Goal: Task Accomplishment & Management: Manage account settings

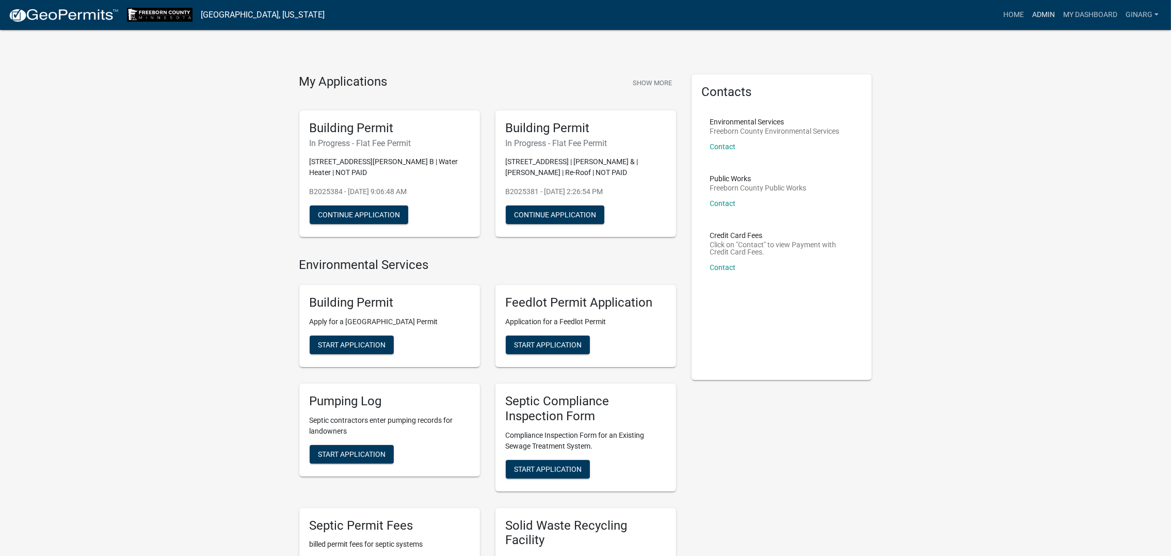
click at [973, 17] on link "Admin" at bounding box center [1043, 15] width 31 height 20
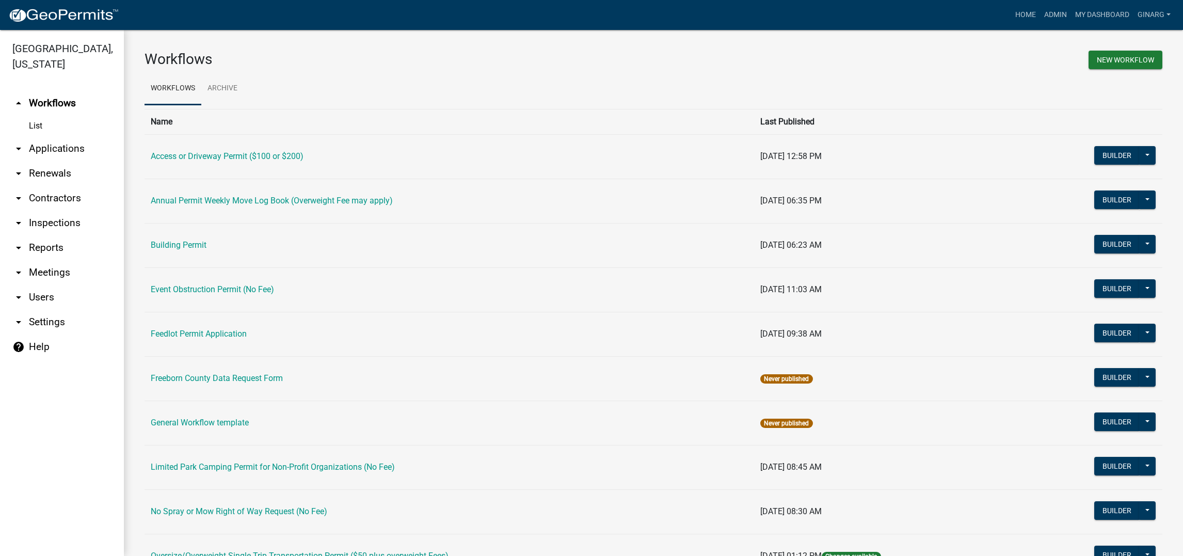
click at [191, 267] on td "Building Permit" at bounding box center [450, 245] width 610 height 44
click at [191, 250] on link "Building Permit" at bounding box center [179, 245] width 56 height 10
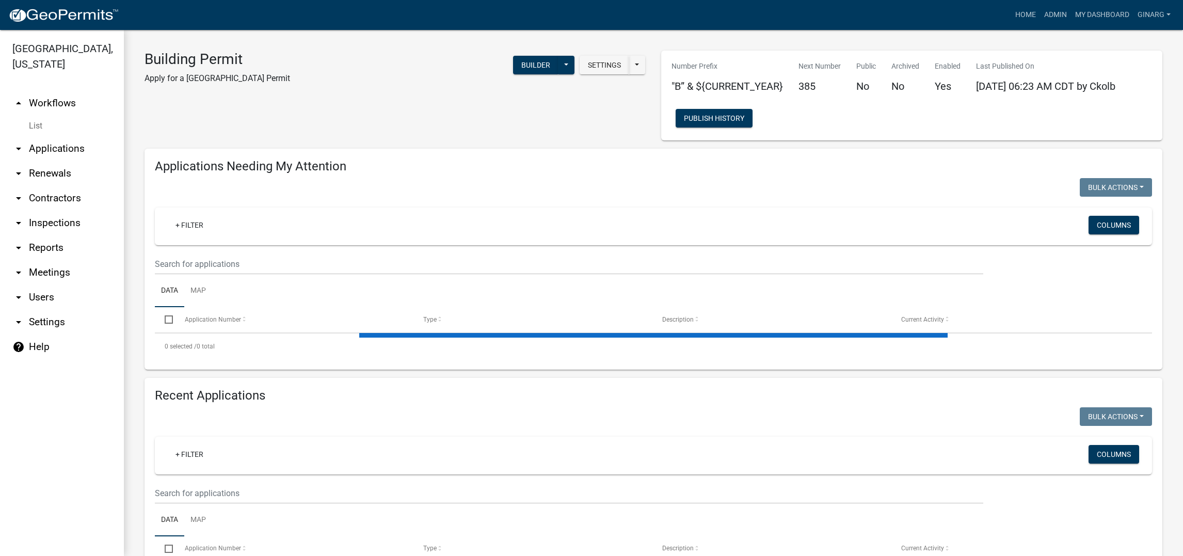
select select "3: 100"
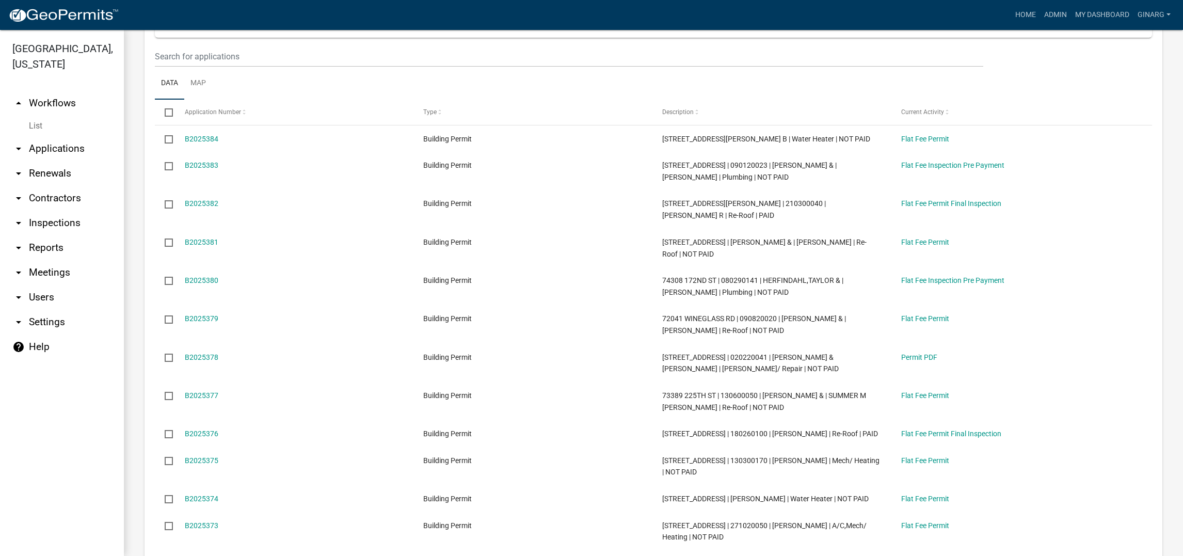
scroll to position [851, 0]
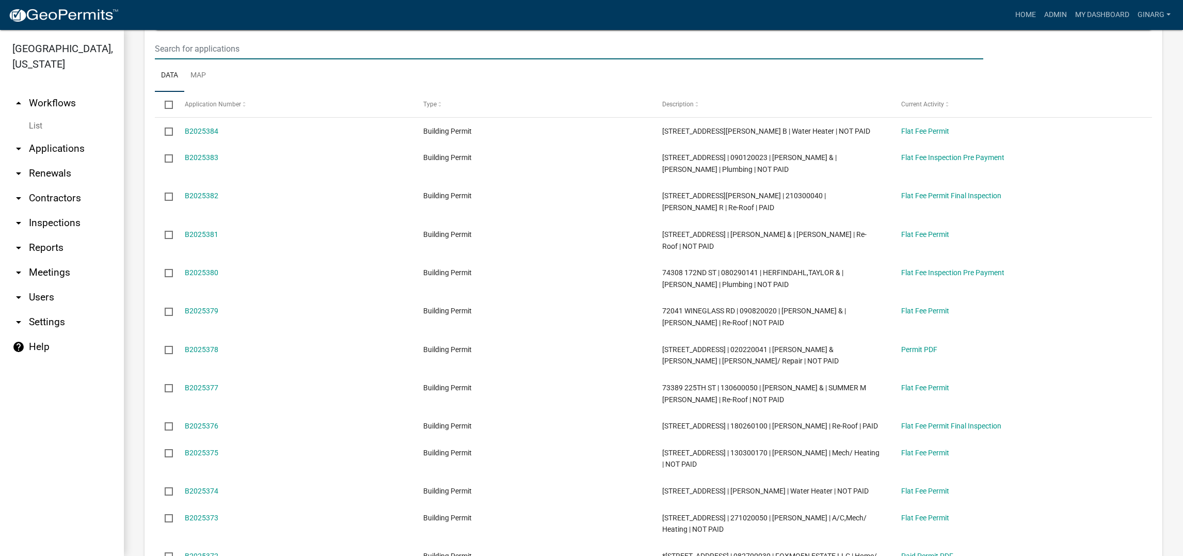
click at [184, 59] on input "text" at bounding box center [569, 48] width 829 height 21
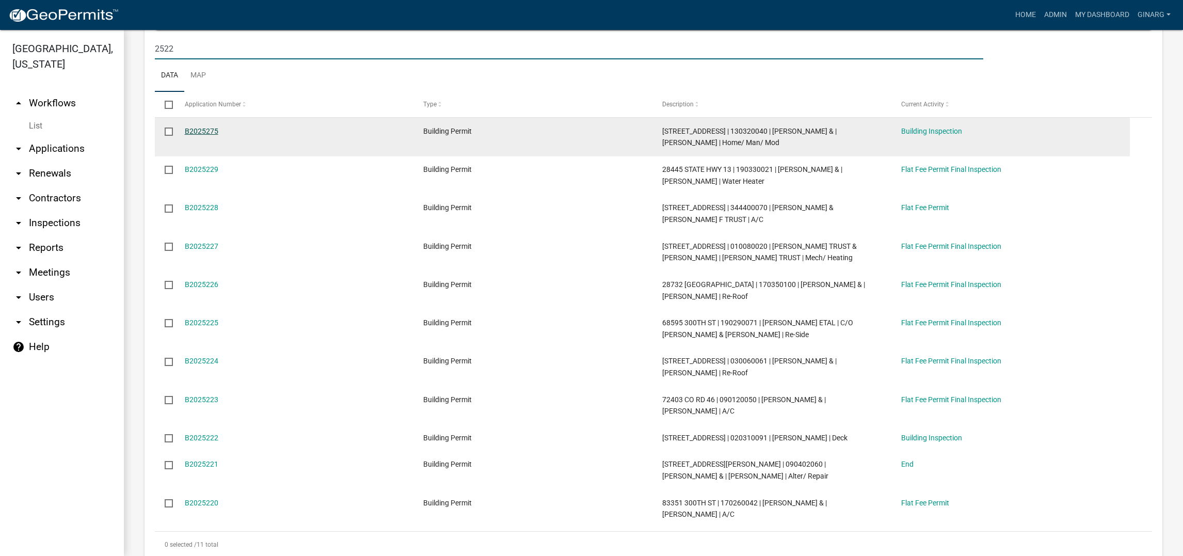
type input "2522"
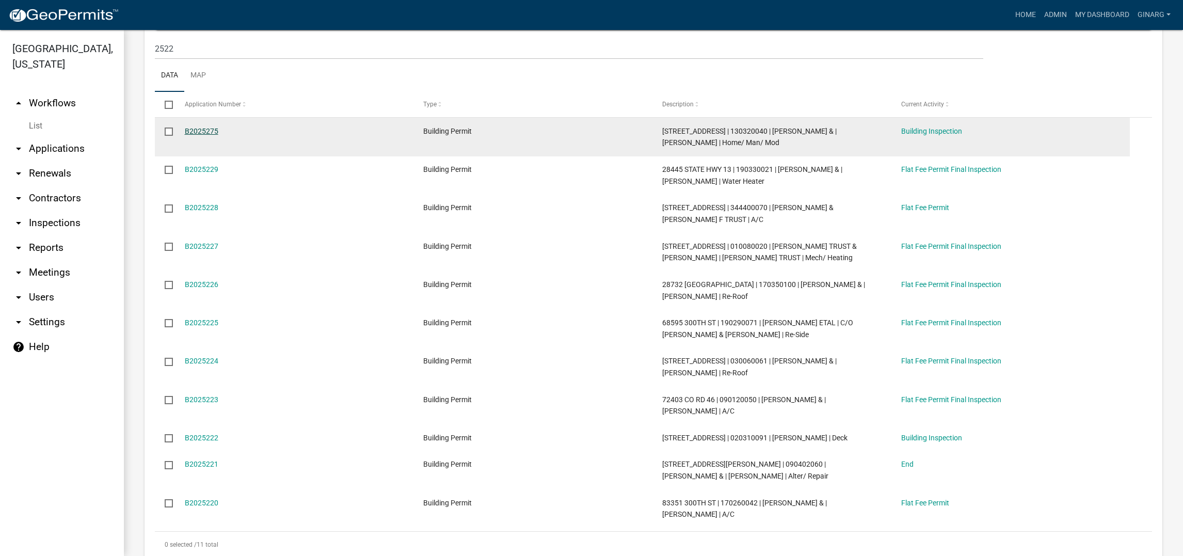
click at [218, 135] on link "B2025275" at bounding box center [202, 131] width 34 height 8
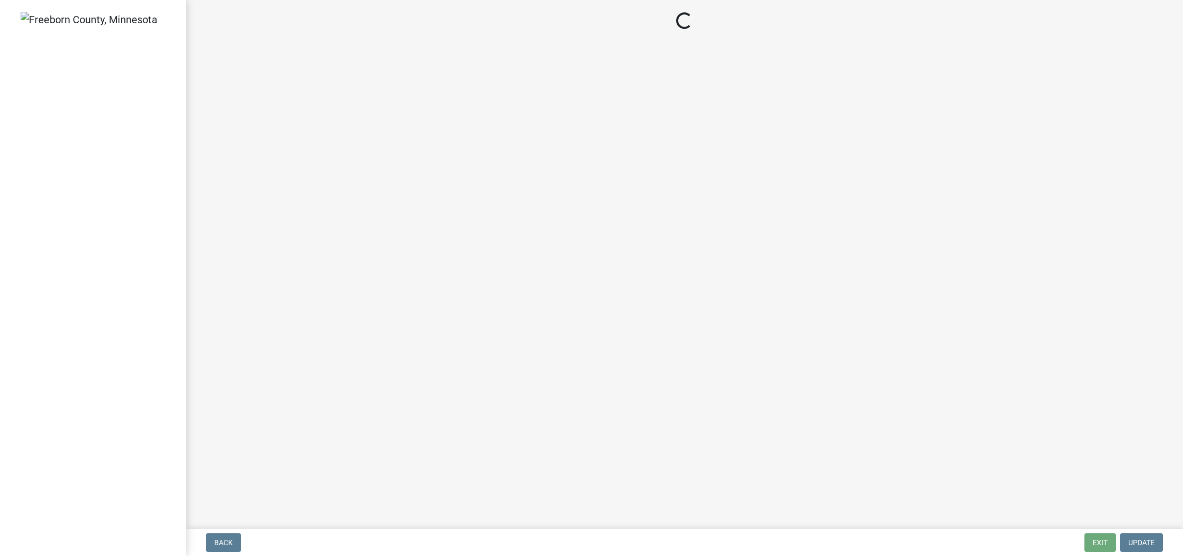
select select "306567ba-5481-4577-869f-56a75bb08b28"
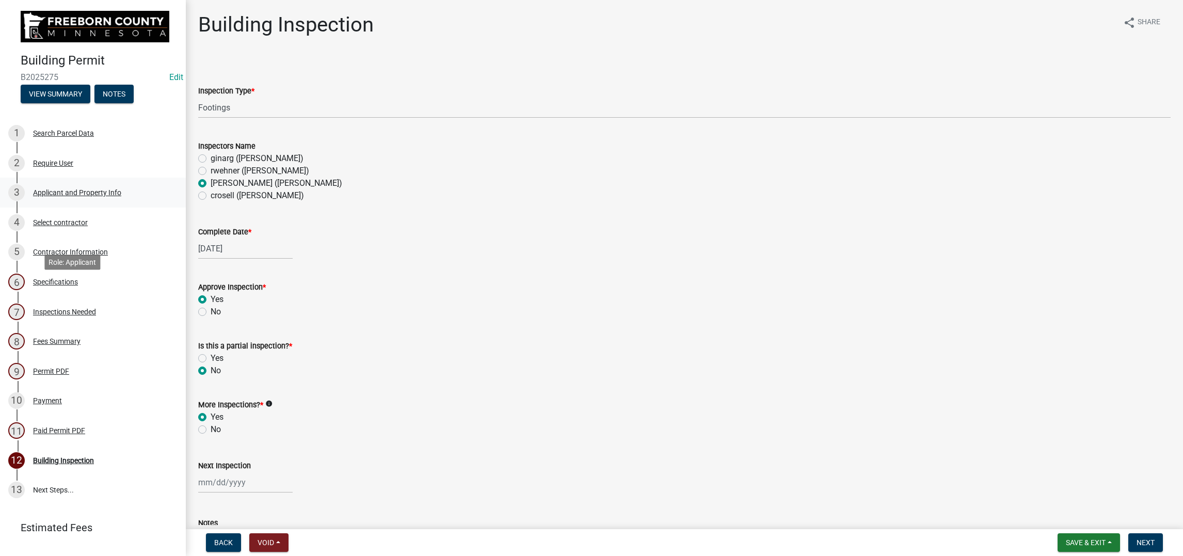
click at [88, 196] on div "Applicant and Property Info" at bounding box center [77, 192] width 88 height 7
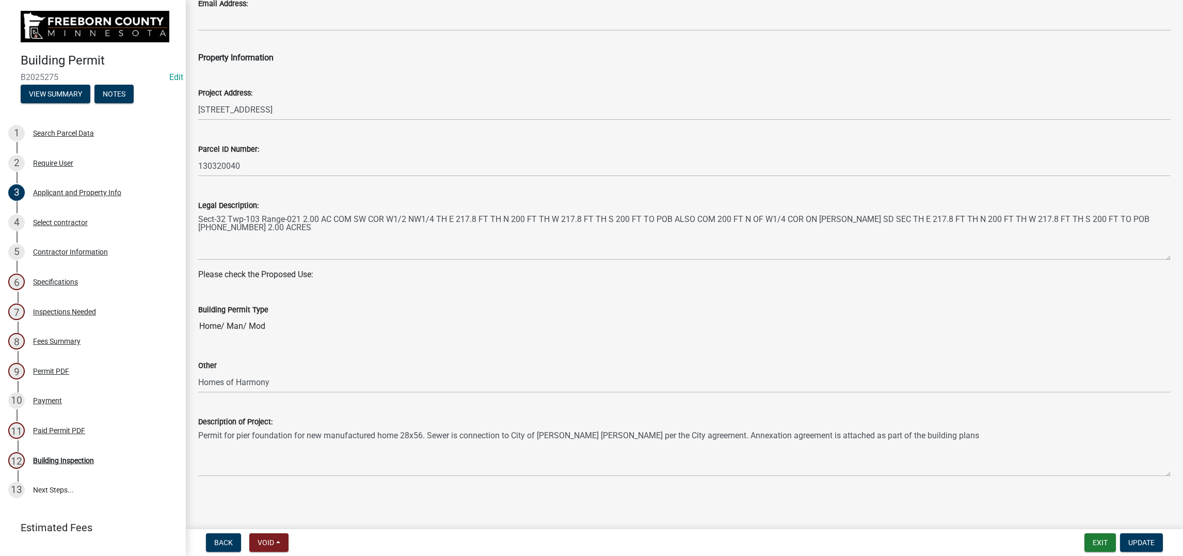
scroll to position [580, 0]
click at [973, 444] on button "Exit" at bounding box center [1100, 542] width 31 height 19
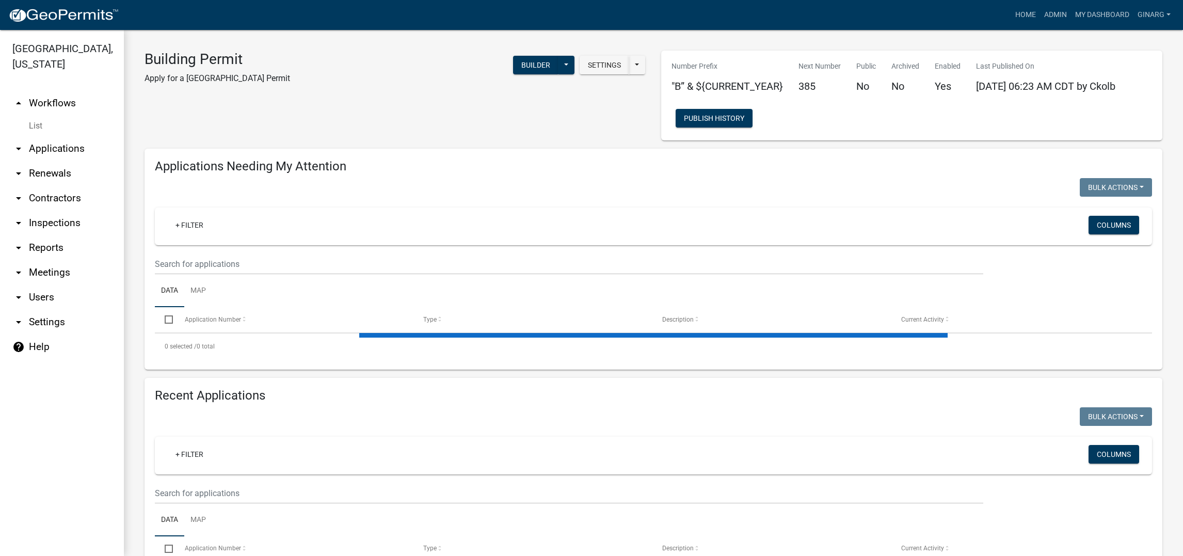
select select "3: 100"
